Goal: Information Seeking & Learning: Understand process/instructions

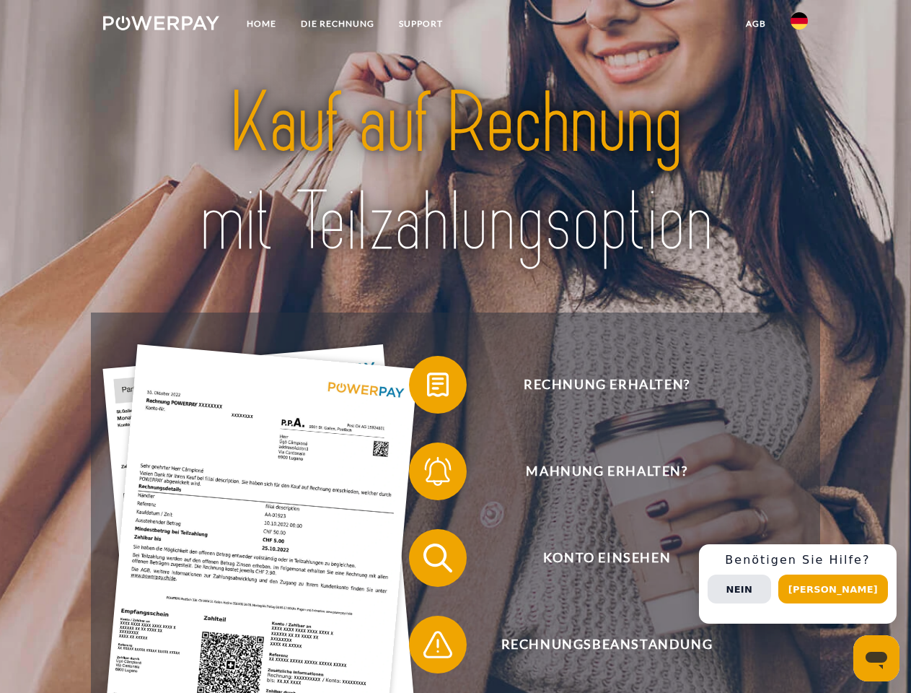
click at [161, 25] on img at bounding box center [161, 23] width 116 height 14
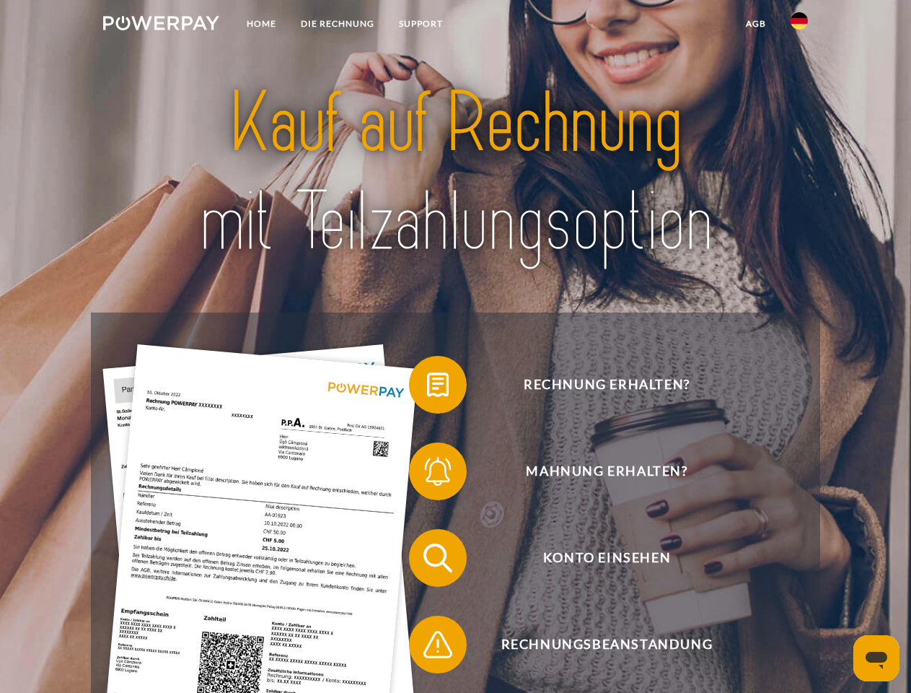
click at [800, 25] on img at bounding box center [799, 20] width 17 height 17
click at [756, 24] on link "agb" at bounding box center [756, 24] width 45 height 26
click at [427, 388] on span at bounding box center [416, 385] width 72 height 72
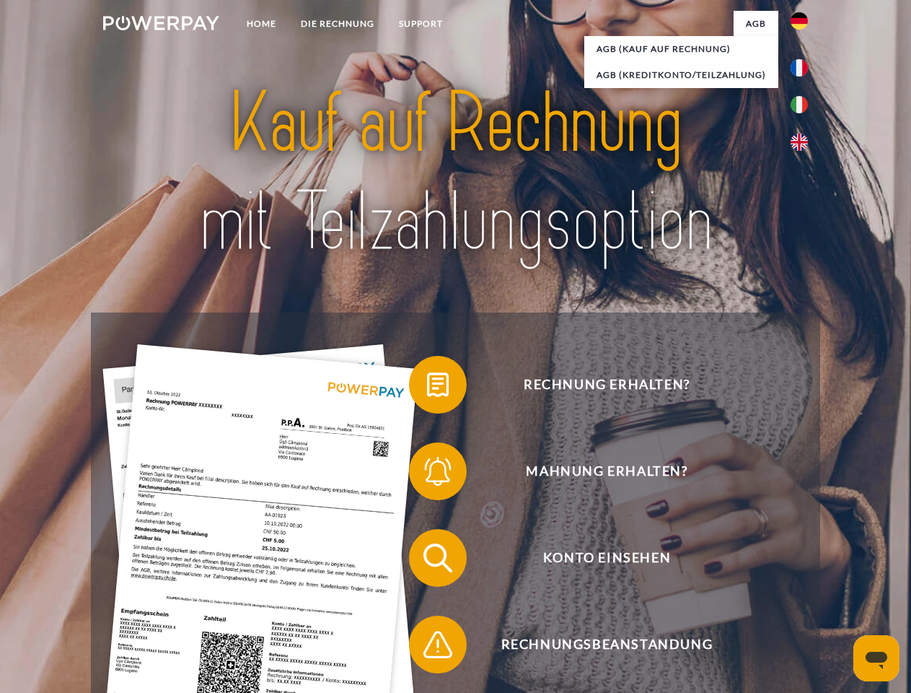
click at [427, 474] on span at bounding box center [416, 471] width 72 height 72
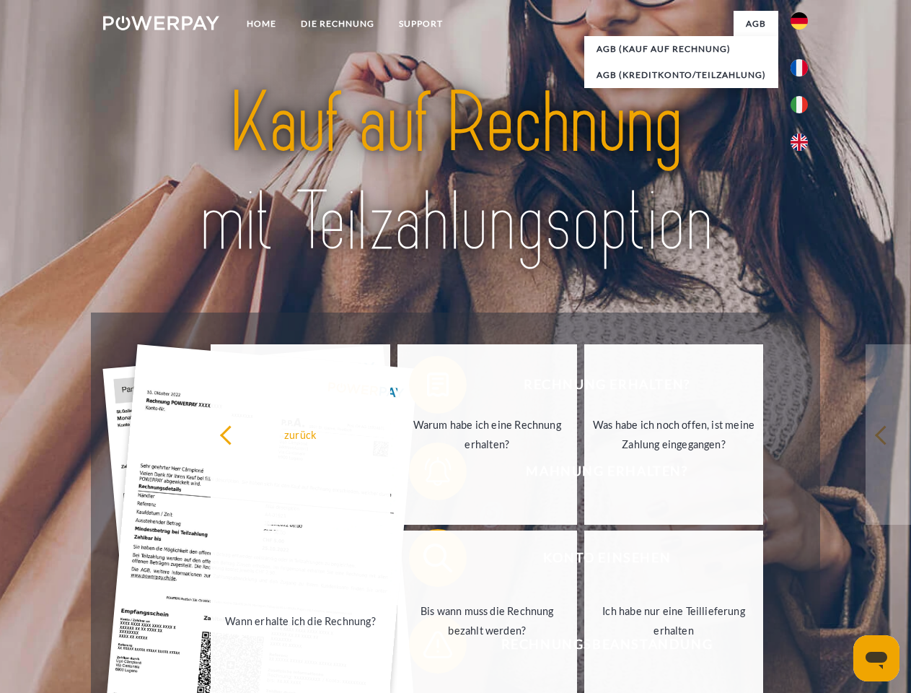
click at [427, 561] on link "Bis wann muss die Rechnung bezahlt werden?" at bounding box center [488, 620] width 180 height 180
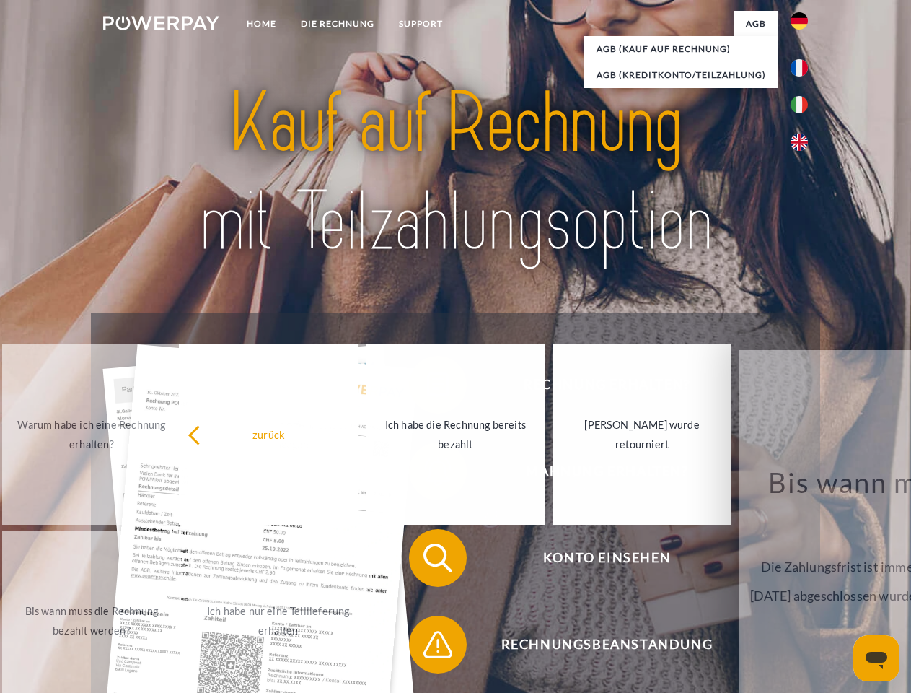
click at [427, 647] on span at bounding box center [416, 644] width 72 height 72
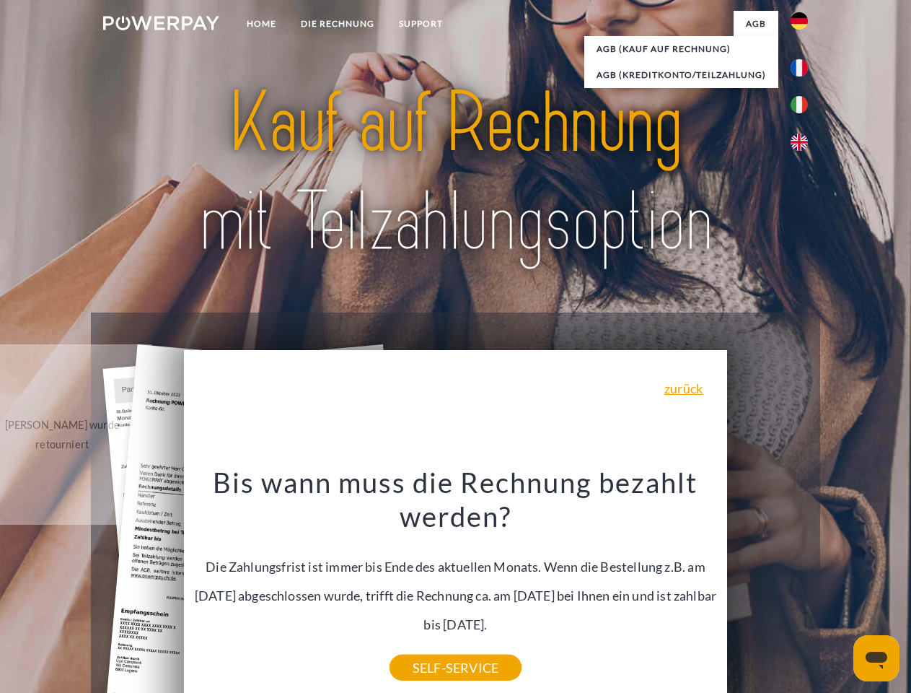
click at [803, 584] on div "Rechnung erhalten? Mahnung erhalten? Konto einsehen" at bounding box center [455, 600] width 729 height 577
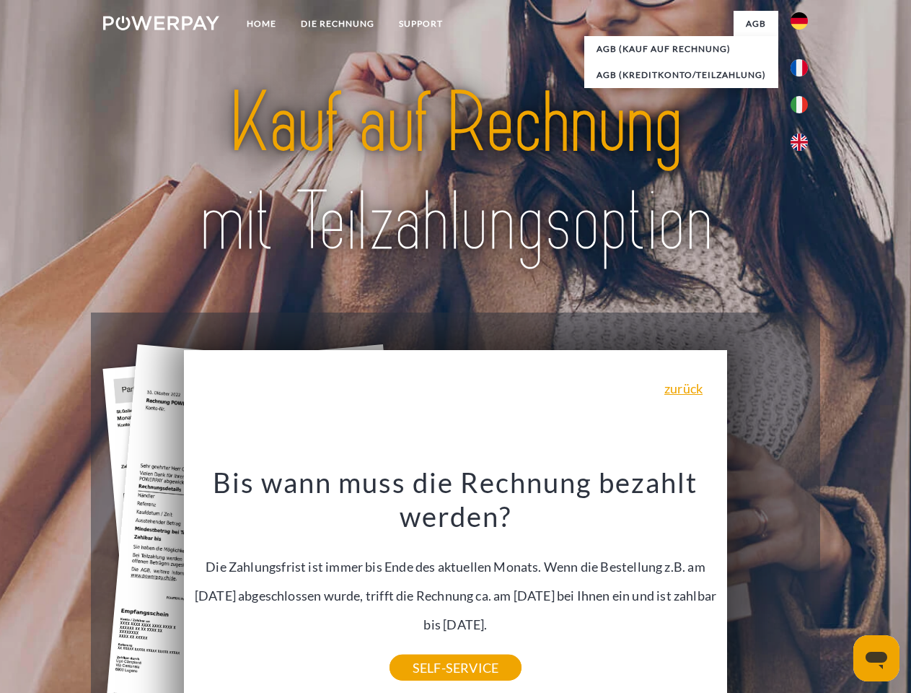
click at [768, 587] on span "Konto einsehen" at bounding box center [607, 558] width 354 height 58
click at [839, 589] on header "Home DIE RECHNUNG SUPPORT" at bounding box center [455, 498] width 911 height 997
